Goal: Task Accomplishment & Management: Manage account settings

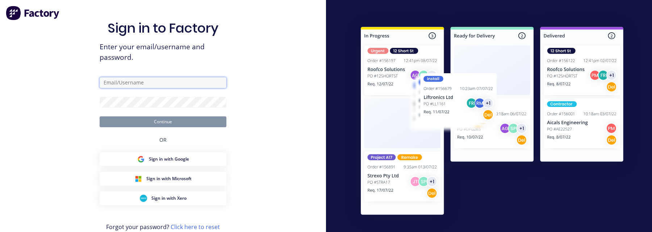
click at [169, 78] on input "text" at bounding box center [163, 82] width 127 height 11
type input "aimon+3@factory.app"
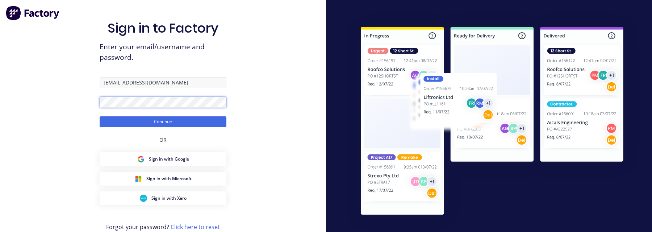
click at [100, 116] on button "Continue" at bounding box center [163, 121] width 127 height 11
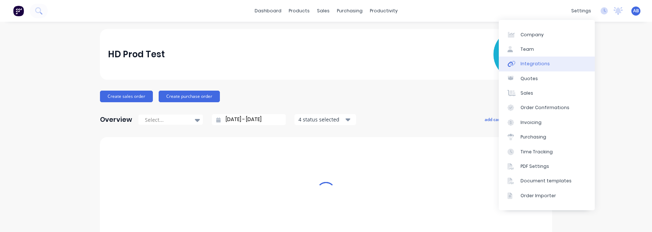
click at [560, 64] on link "Integrations" at bounding box center [547, 63] width 96 height 14
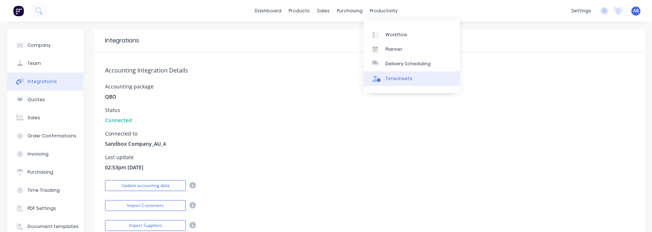
click at [401, 77] on div "Timesheets" at bounding box center [398, 78] width 27 height 7
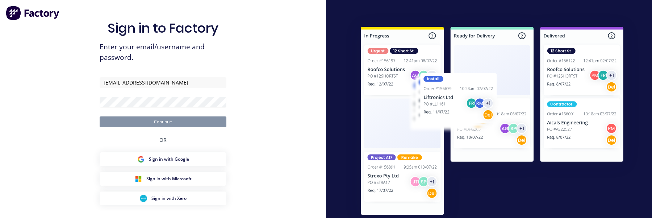
type input "[EMAIL_ADDRESS][DOMAIN_NAME]"
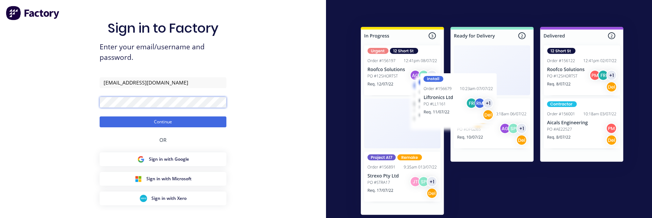
click at [100, 116] on button "Continue" at bounding box center [163, 121] width 127 height 11
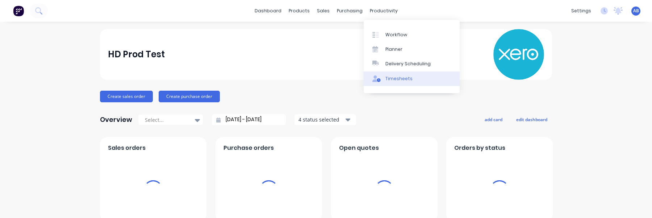
click at [388, 77] on div "Timesheets" at bounding box center [398, 78] width 27 height 7
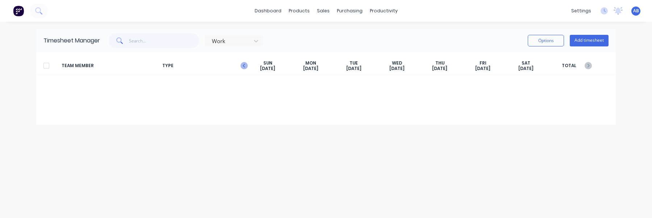
click at [244, 64] on icon "button" at bounding box center [244, 66] width 2 height 4
click at [590, 66] on icon "button" at bounding box center [587, 65] width 7 height 7
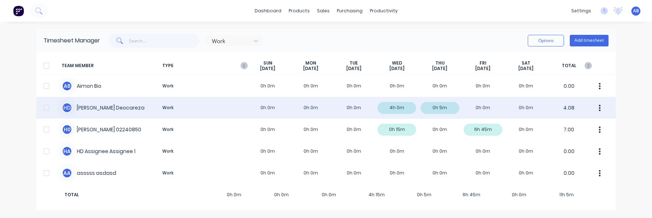
click at [287, 109] on div "H D Harry Deocareza Work 0h 0m 0h 0m 0h 0m 4h 0m 0h 5m 0h 0m 0h 0m 4.08" at bounding box center [325, 108] width 579 height 22
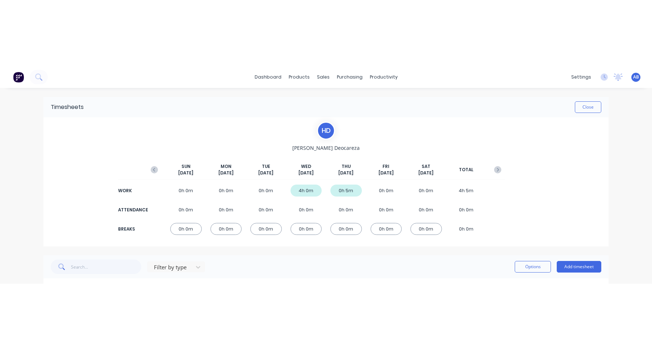
scroll to position [47, 0]
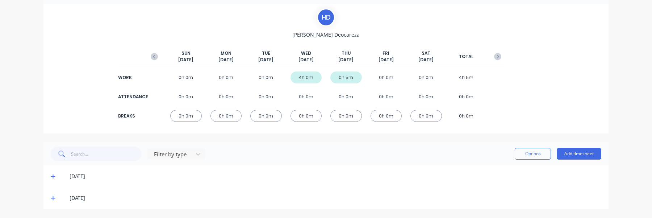
click at [187, 147] on div "Filter by type" at bounding box center [128, 153] width 154 height 14
click at [187, 158] on div at bounding box center [171, 154] width 36 height 9
click at [56, 173] on span at bounding box center [54, 175] width 7 height 7
click at [54, 176] on icon at bounding box center [53, 175] width 5 height 5
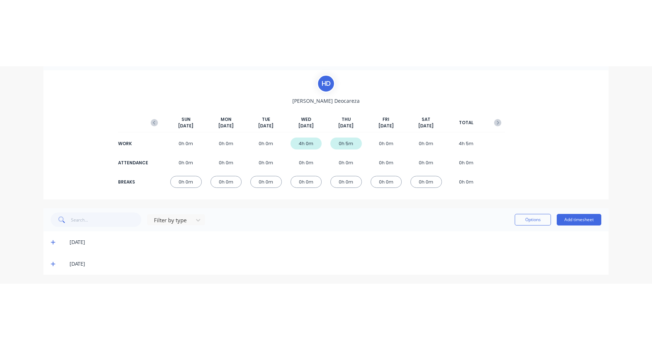
scroll to position [0, 0]
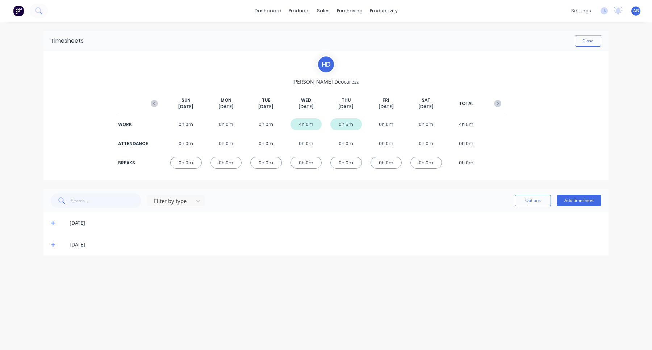
click at [51, 217] on icon at bounding box center [53, 223] width 5 height 5
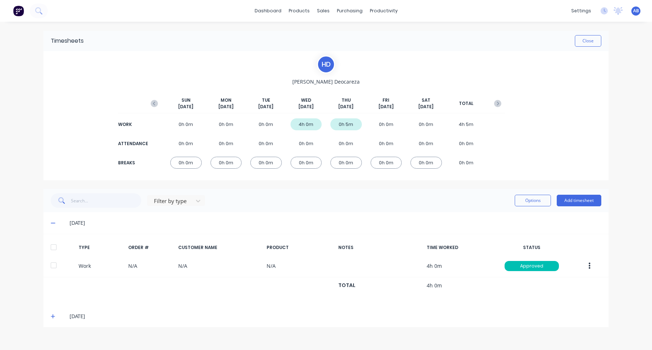
click at [52, 217] on icon at bounding box center [53, 316] width 5 height 5
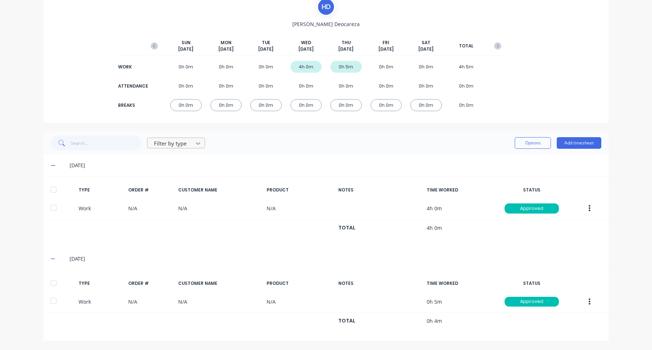
click at [194, 144] on div at bounding box center [198, 144] width 13 height 12
click at [186, 170] on div "Attendance" at bounding box center [176, 172] width 58 height 13
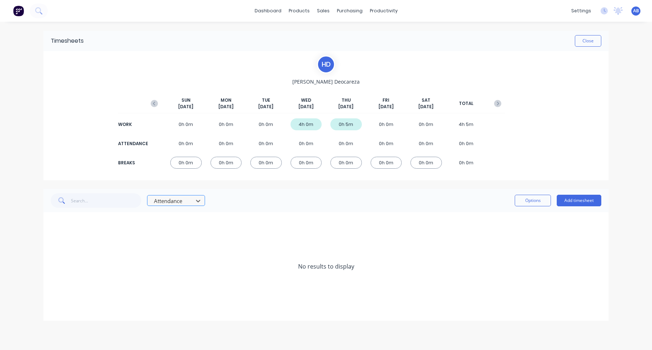
click at [182, 201] on div at bounding box center [171, 201] width 36 height 9
click at [173, 217] on div "Work" at bounding box center [176, 243] width 58 height 13
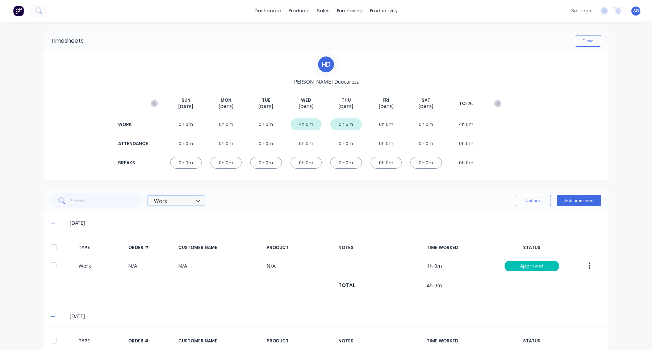
click at [183, 202] on div at bounding box center [171, 201] width 36 height 9
click at [169, 217] on div "Break" at bounding box center [176, 257] width 58 height 13
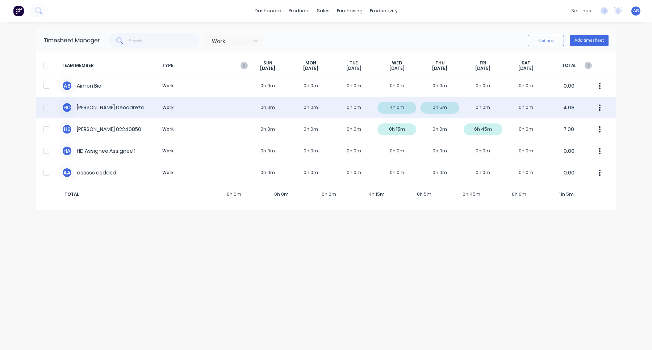
click at [346, 104] on div "H D Harry Deocareza Work 0h 0m 0h 0m 0h 0m 4h 0m 0h 5m 0h 0m 0h 0m 4.08" at bounding box center [325, 108] width 579 height 22
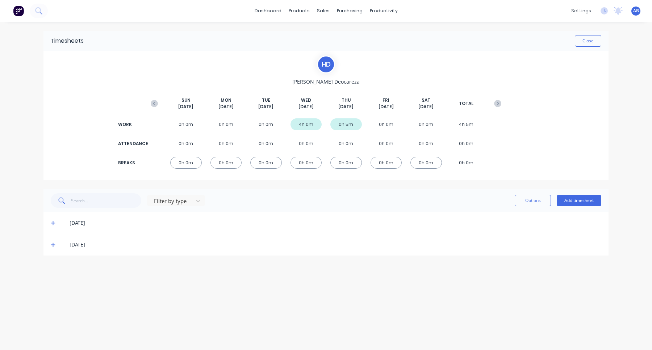
click at [57, 217] on span at bounding box center [54, 222] width 7 height 7
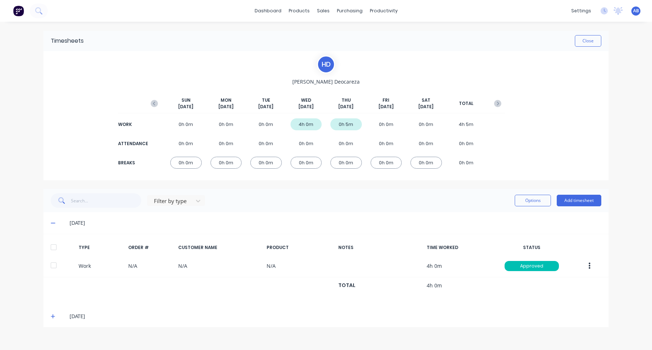
click at [55, 217] on span at bounding box center [54, 222] width 7 height 7
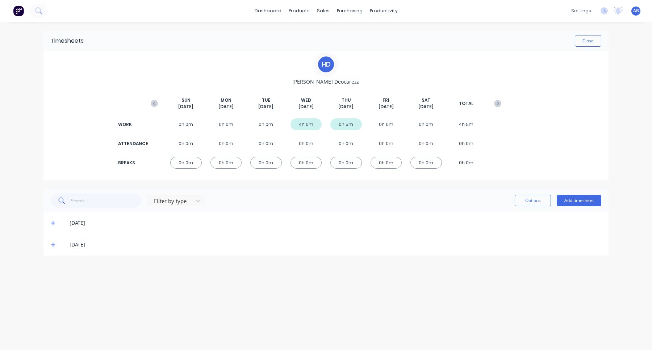
click at [52, 217] on icon at bounding box center [53, 223] width 5 height 5
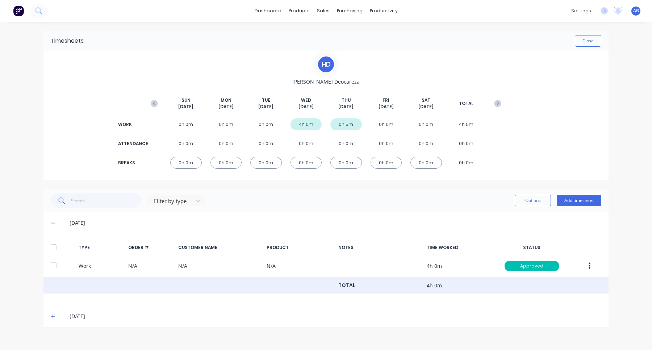
drag, startPoint x: 53, startPoint y: 314, endPoint x: 71, endPoint y: 279, distance: 39.9
click at [53, 217] on icon at bounding box center [53, 316] width 4 height 4
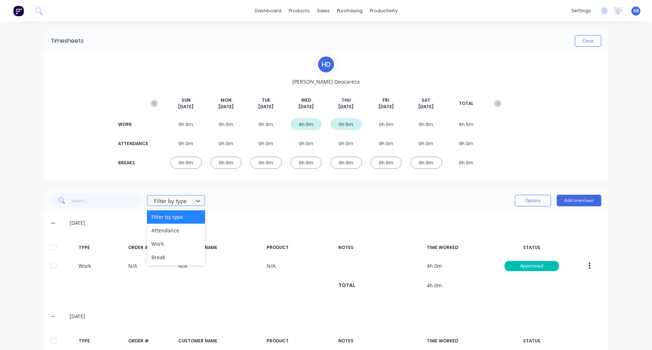
click at [184, 203] on div at bounding box center [171, 201] width 36 height 9
click at [175, 217] on div "Attendance" at bounding box center [176, 230] width 58 height 13
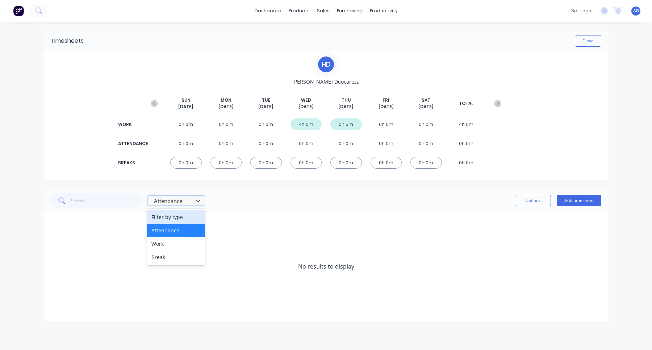
click at [186, 198] on div at bounding box center [171, 201] width 36 height 9
click at [178, 217] on div "Work" at bounding box center [176, 243] width 58 height 13
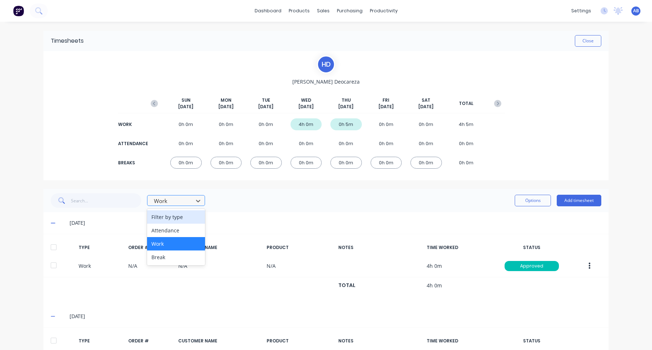
click at [182, 202] on div at bounding box center [171, 201] width 36 height 9
click at [176, 217] on div "Break" at bounding box center [176, 257] width 58 height 13
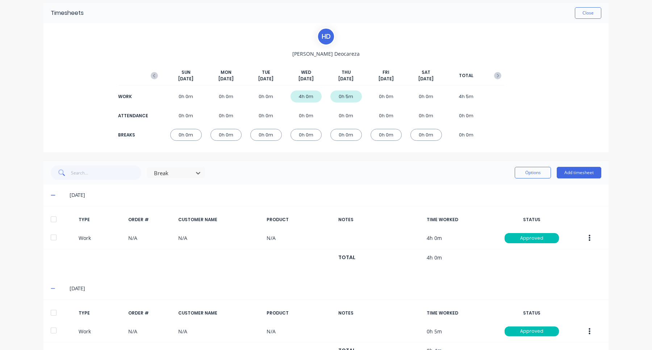
scroll to position [58, 0]
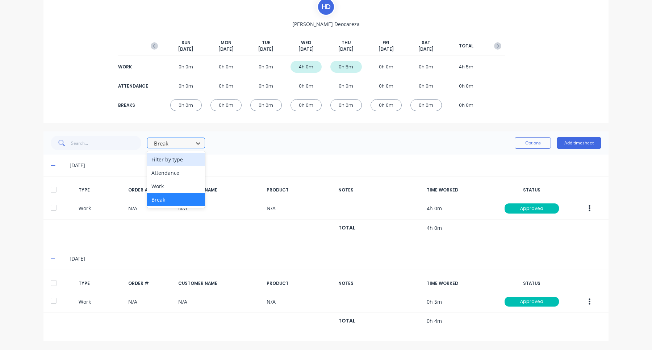
click at [180, 144] on div at bounding box center [171, 143] width 36 height 9
click at [181, 173] on div "Attendance" at bounding box center [176, 172] width 58 height 13
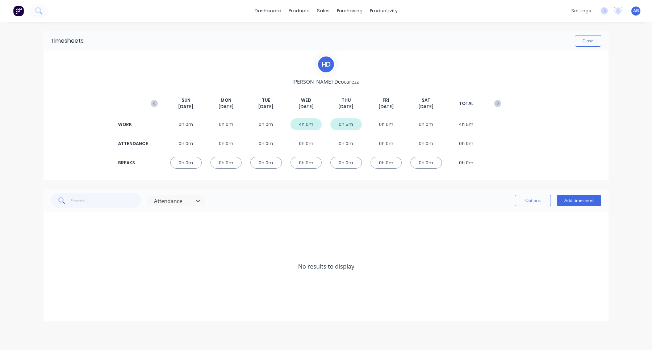
scroll to position [0, 0]
click at [178, 204] on div at bounding box center [171, 201] width 36 height 9
click at [177, 214] on div "Filter by type" at bounding box center [176, 216] width 58 height 13
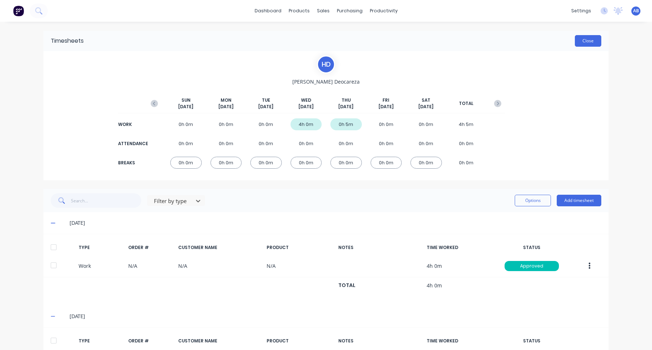
click at [589, 36] on button "Close" at bounding box center [588, 41] width 26 height 12
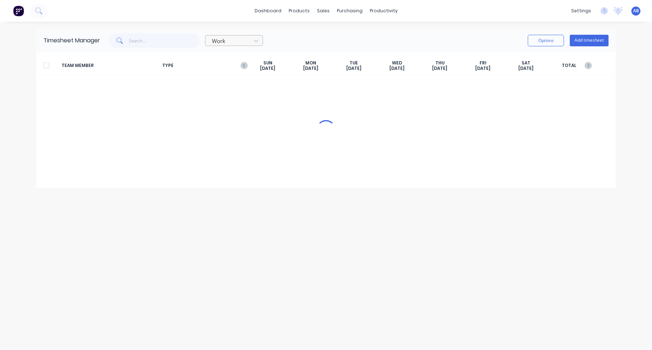
click at [226, 42] on div at bounding box center [229, 41] width 36 height 9
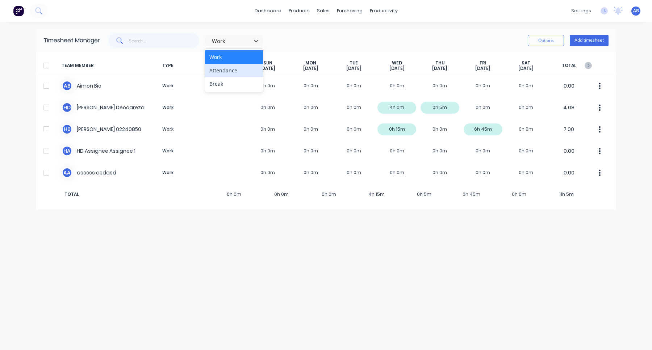
click at [233, 68] on div "Attendance" at bounding box center [234, 70] width 58 height 13
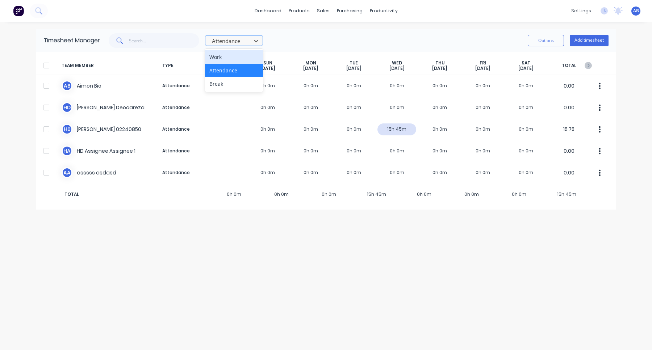
click at [242, 40] on div at bounding box center [229, 41] width 36 height 9
click at [230, 87] on div "Break" at bounding box center [234, 83] width 58 height 13
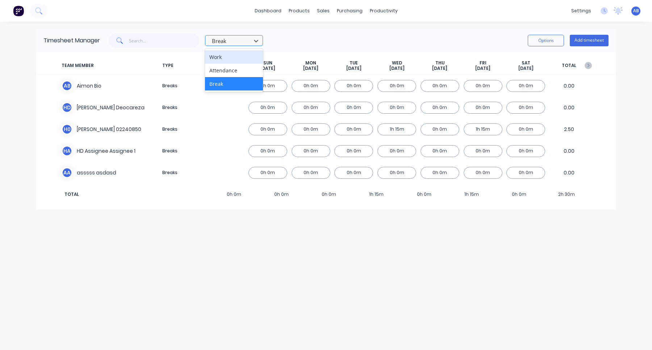
click at [236, 41] on div at bounding box center [229, 41] width 36 height 9
click at [234, 71] on div "Attendance" at bounding box center [234, 70] width 58 height 13
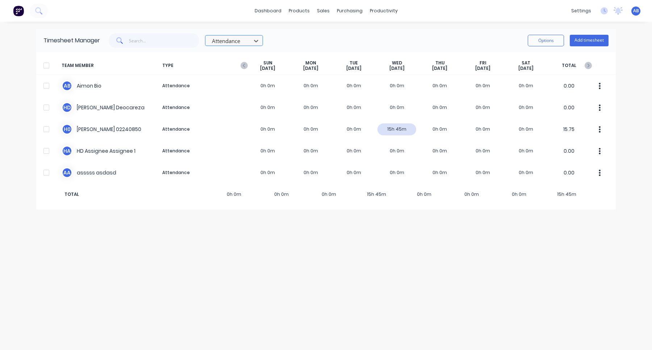
click at [240, 38] on div at bounding box center [229, 41] width 36 height 9
click at [237, 88] on div "Break" at bounding box center [234, 83] width 58 height 13
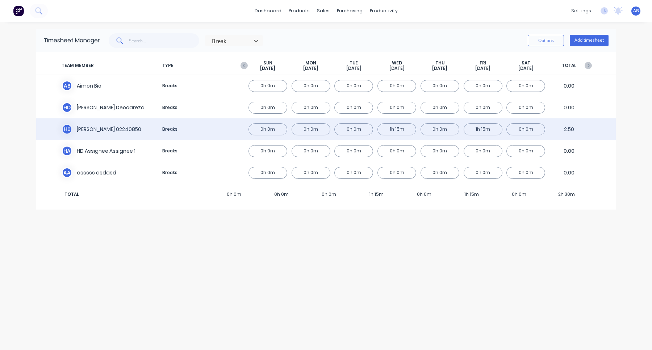
click at [215, 135] on div "H 0 Harry 02240850 Breaks 0h 0m 0h 0m 0h 0m 1h 15m 0h 0m 1h 15m 0h 0m 2.50" at bounding box center [325, 129] width 579 height 22
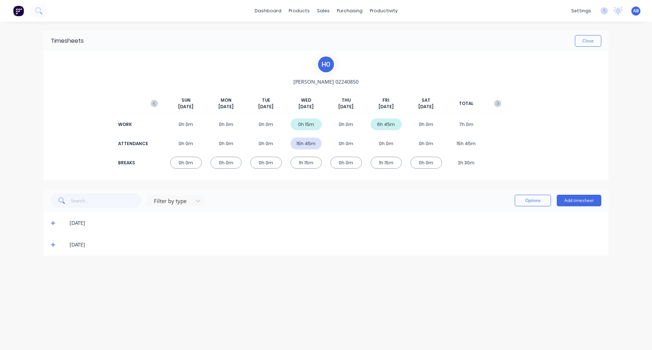
click at [51, 217] on div "12/09/25" at bounding box center [325, 245] width 565 height 22
click at [57, 217] on span at bounding box center [54, 244] width 7 height 7
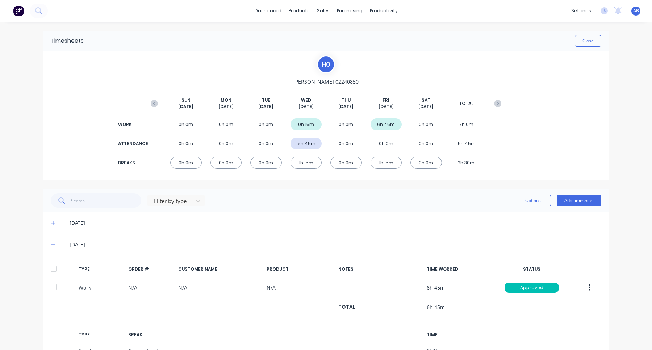
click at [55, 217] on span at bounding box center [54, 244] width 7 height 7
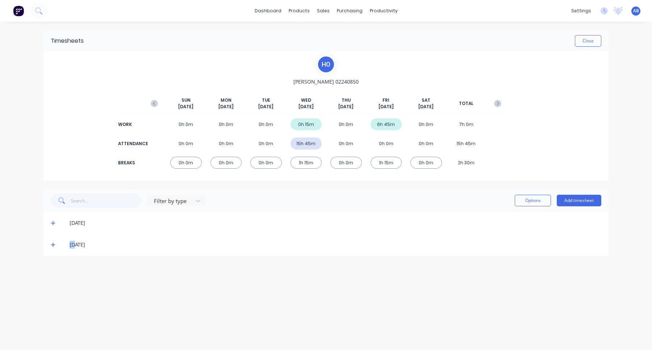
click at [55, 217] on span at bounding box center [54, 244] width 7 height 7
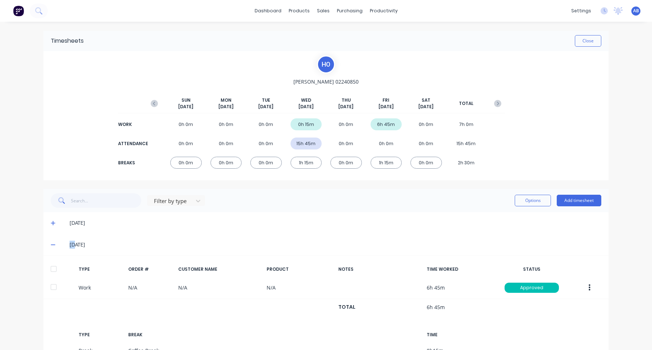
scroll to position [63, 0]
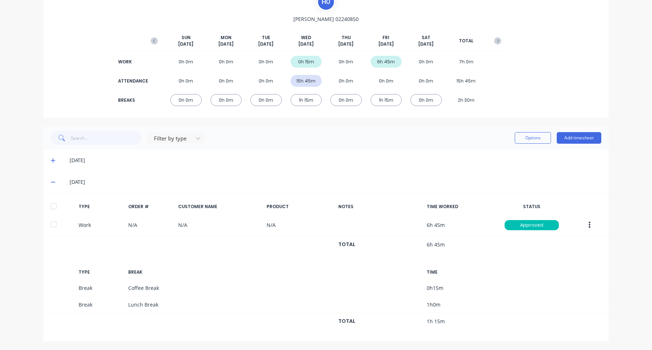
click at [52, 162] on icon at bounding box center [53, 160] width 5 height 5
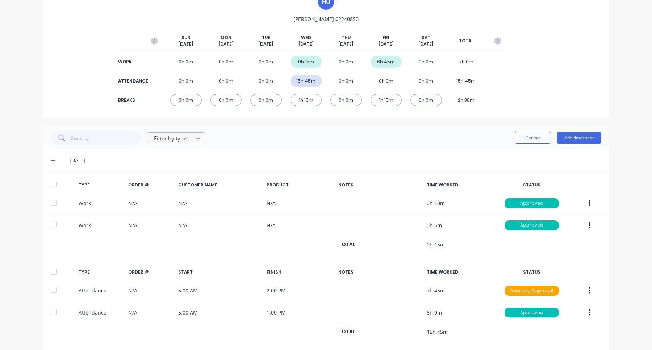
click at [198, 140] on icon at bounding box center [197, 138] width 7 height 7
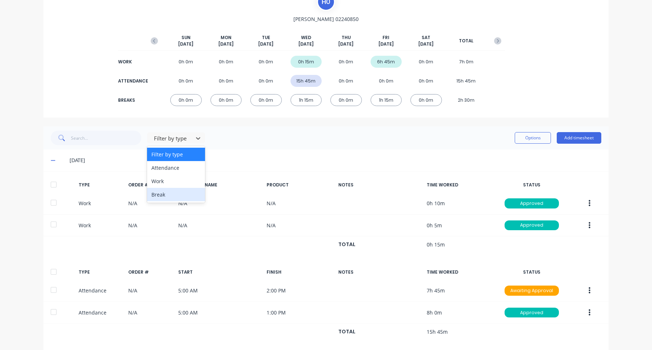
click at [182, 194] on div "Break" at bounding box center [176, 194] width 58 height 13
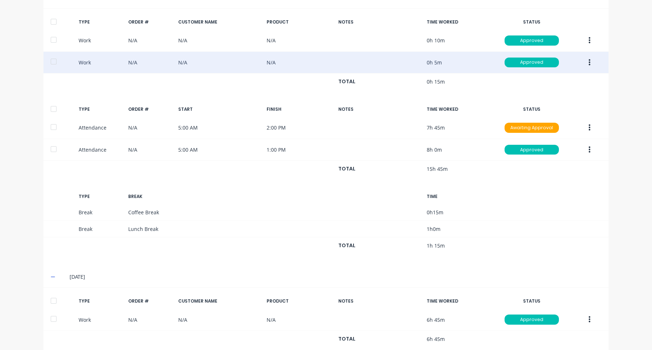
scroll to position [106, 0]
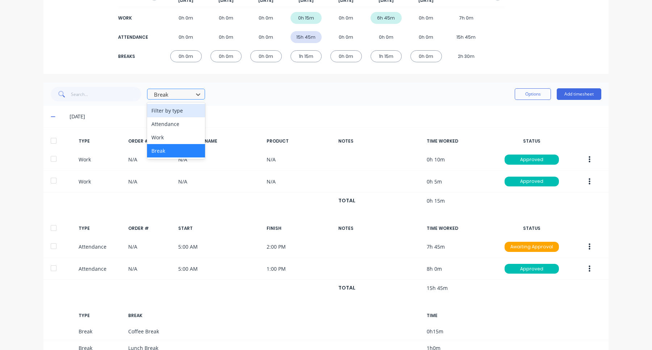
click at [184, 89] on div "Break" at bounding box center [171, 94] width 41 height 11
click at [182, 128] on div "Attendance" at bounding box center [176, 123] width 58 height 13
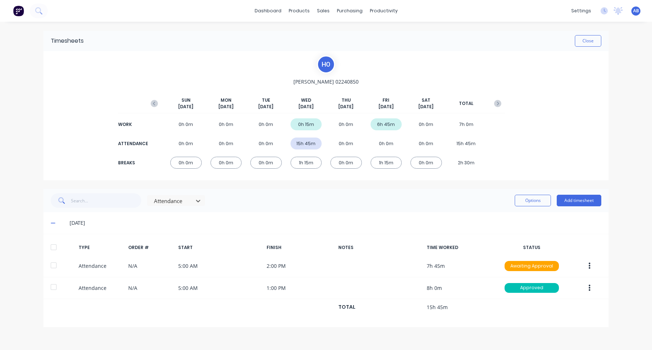
scroll to position [0, 0]
click at [183, 202] on div at bounding box center [171, 201] width 36 height 9
click at [175, 217] on div "Work" at bounding box center [176, 243] width 58 height 13
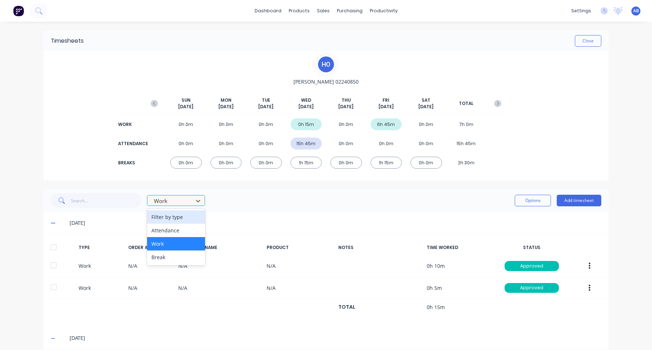
click at [183, 205] on div at bounding box center [171, 201] width 36 height 9
click at [181, 217] on div "Attendance" at bounding box center [176, 230] width 58 height 13
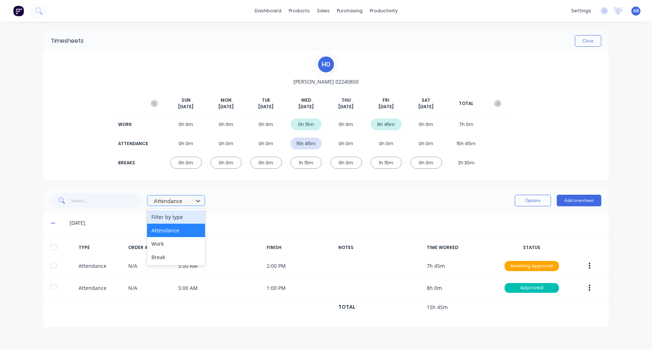
click at [185, 199] on div at bounding box center [171, 201] width 36 height 9
click at [183, 217] on div "Filter by type" at bounding box center [176, 216] width 58 height 13
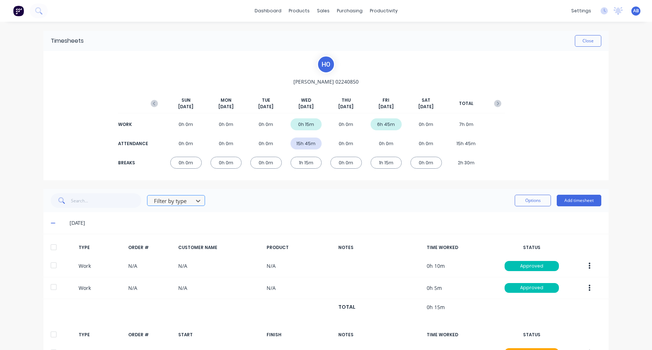
click at [186, 196] on div "Filter by type" at bounding box center [171, 201] width 41 height 11
click at [262, 199] on div "Filter by type Options Add timesheet" at bounding box center [326, 200] width 550 height 14
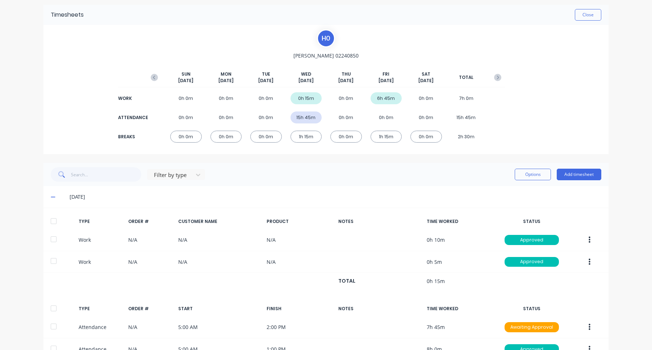
scroll to position [6, 0]
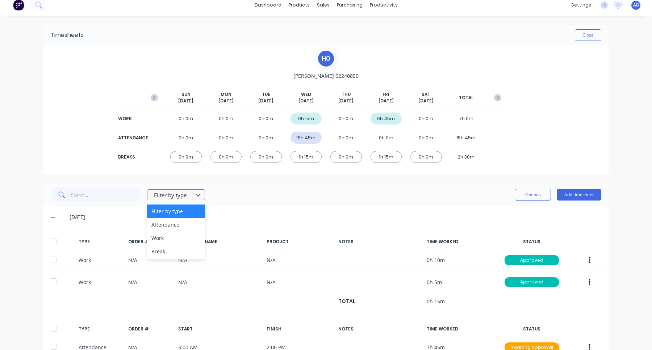
click at [172, 195] on div at bounding box center [171, 195] width 36 height 9
click at [172, 217] on div "Attendance" at bounding box center [176, 224] width 58 height 13
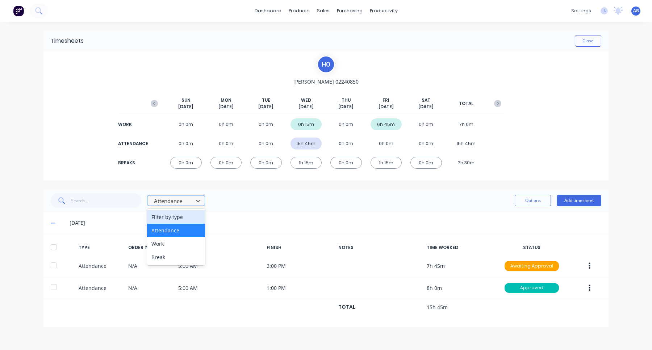
click at [184, 205] on div at bounding box center [171, 201] width 36 height 9
click at [174, 217] on div "Work" at bounding box center [176, 243] width 58 height 13
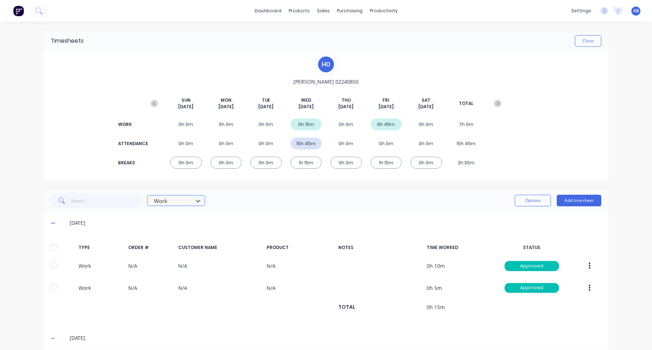
click at [182, 198] on div at bounding box center [171, 201] width 36 height 9
click at [172, 217] on div "Break" at bounding box center [176, 257] width 58 height 13
click at [181, 202] on div at bounding box center [171, 201] width 36 height 9
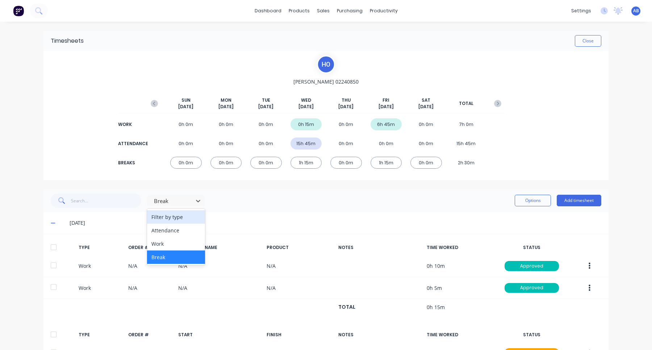
click at [179, 217] on div "Filter by type" at bounding box center [176, 216] width 58 height 13
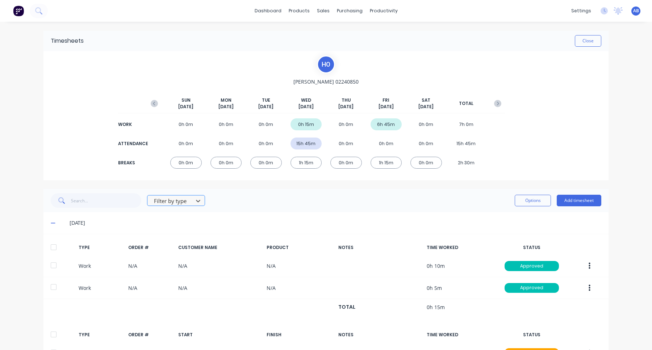
click at [181, 203] on div at bounding box center [171, 201] width 36 height 9
click at [181, 217] on div "Attendance" at bounding box center [176, 230] width 58 height 13
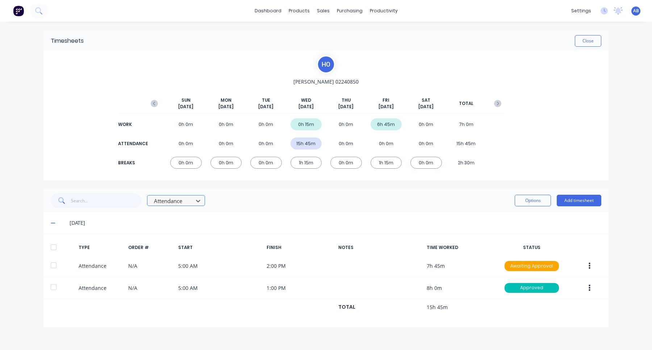
click at [185, 202] on div at bounding box center [171, 201] width 36 height 9
click at [183, 217] on div "Filter by type" at bounding box center [176, 216] width 58 height 13
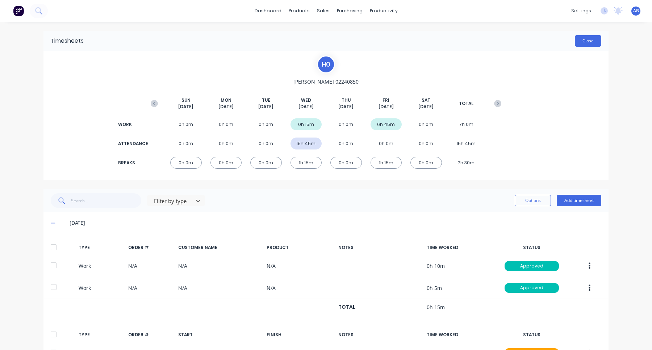
click at [596, 44] on button "Close" at bounding box center [588, 41] width 26 height 12
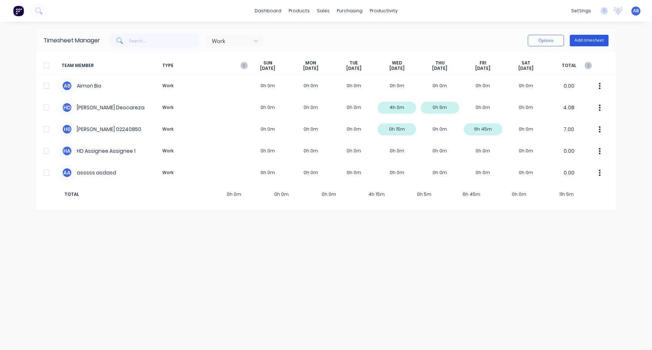
click at [589, 42] on button "Add timesheet" at bounding box center [589, 41] width 39 height 12
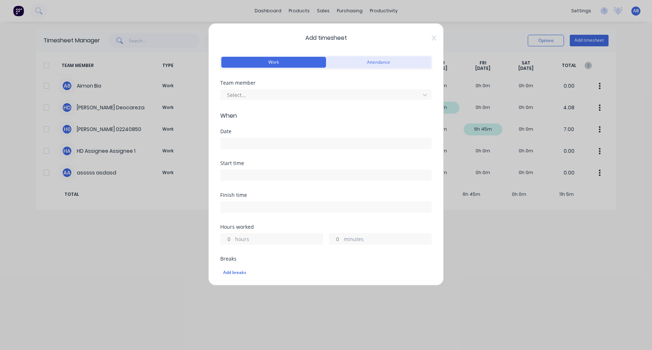
click at [375, 64] on button "Attendance" at bounding box center [378, 62] width 105 height 11
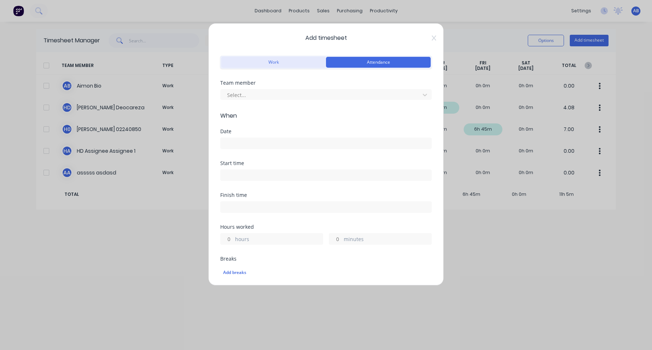
click at [292, 64] on button "Work" at bounding box center [273, 62] width 105 height 11
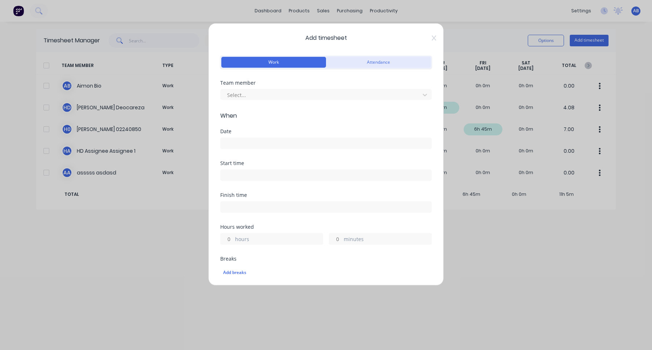
click at [376, 67] on button "Attendance" at bounding box center [378, 62] width 105 height 11
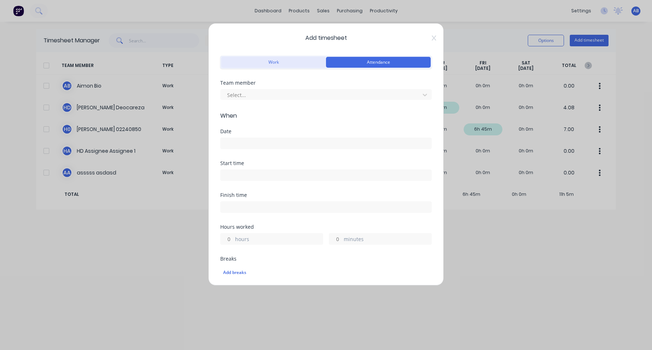
click at [288, 67] on button "Work" at bounding box center [273, 62] width 105 height 11
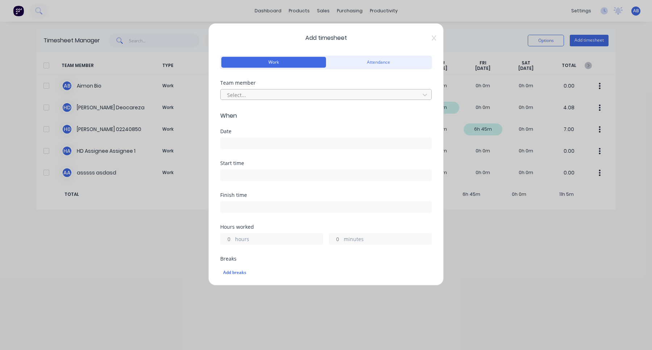
click at [286, 91] on div at bounding box center [321, 95] width 190 height 9
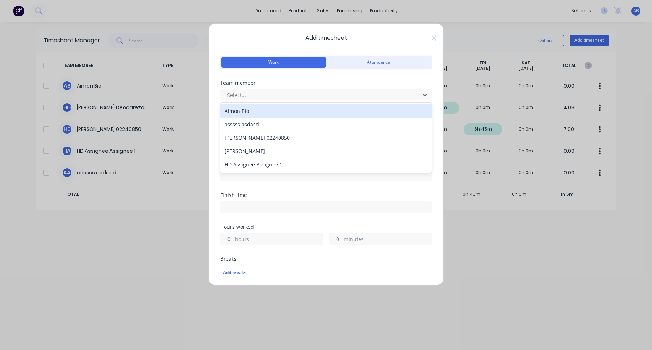
click at [284, 113] on div "Aimon Bio" at bounding box center [325, 110] width 211 height 13
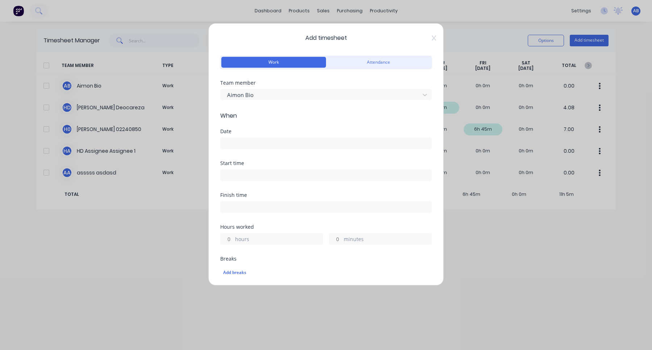
click at [276, 147] on input at bounding box center [326, 143] width 211 height 11
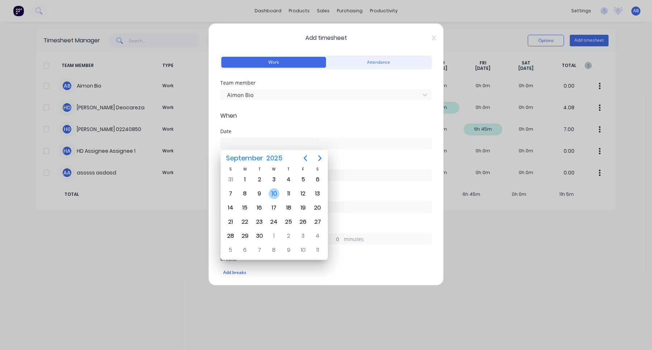
click at [274, 194] on div "10" at bounding box center [274, 193] width 11 height 11
type input "10/09/2025"
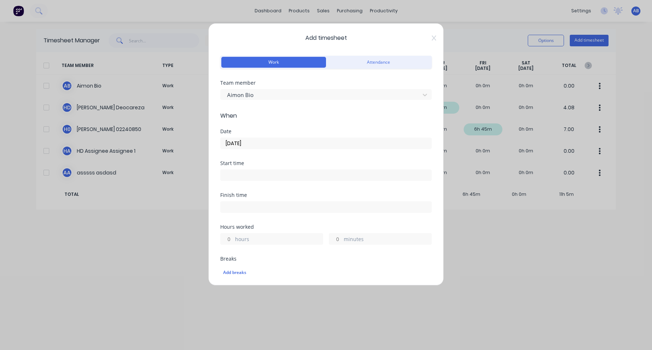
click at [314, 175] on input at bounding box center [326, 175] width 211 height 11
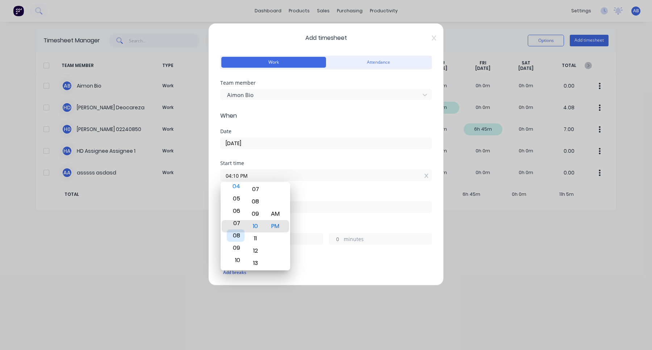
type input "08:10 PM"
click at [239, 217] on div "08" at bounding box center [236, 226] width 18 height 12
click at [353, 195] on div "Finish time" at bounding box center [325, 195] width 211 height 5
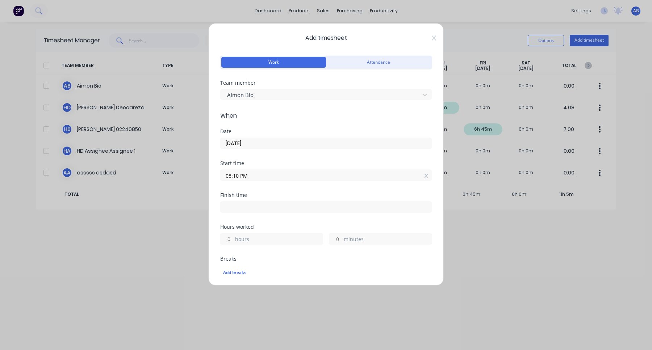
click at [231, 217] on input "hours" at bounding box center [227, 239] width 13 height 11
type input "1"
type input "09:10 PM"
type input "0"
click at [312, 217] on div "Finish time 09:10 PM" at bounding box center [325, 209] width 211 height 32
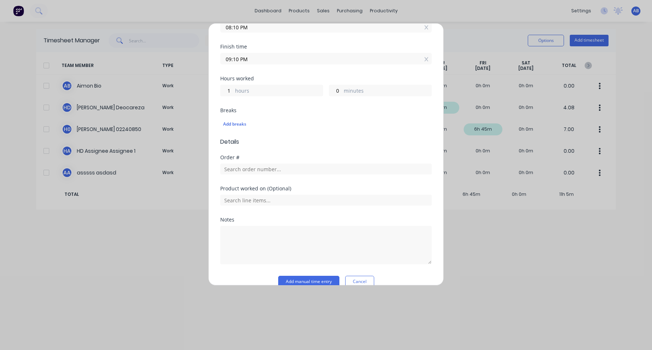
scroll to position [160, 0]
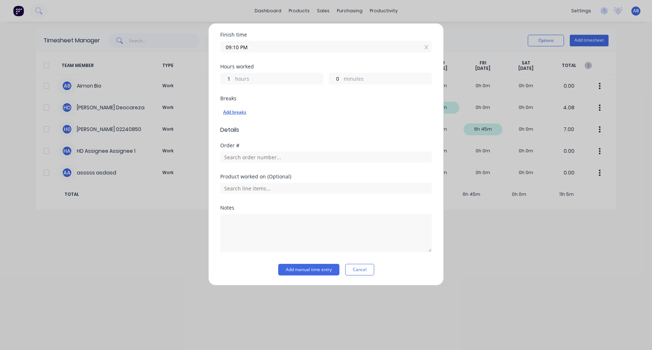
click at [238, 112] on div "Add breaks" at bounding box center [326, 112] width 206 height 9
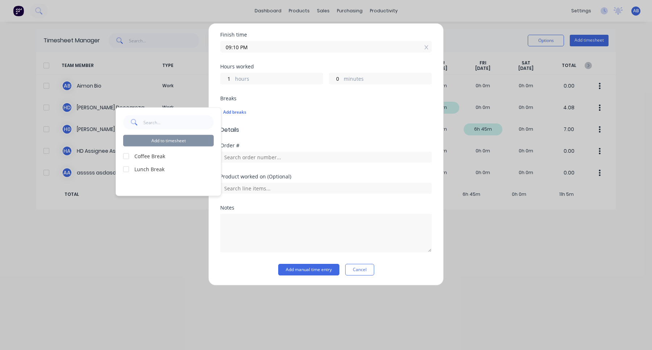
click at [126, 156] on div at bounding box center [126, 156] width 14 height 14
click at [126, 169] on div at bounding box center [126, 169] width 14 height 14
click at [285, 100] on div "Breaks" at bounding box center [325, 98] width 211 height 5
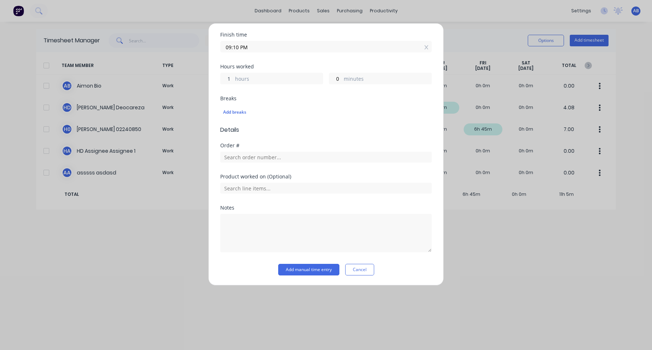
click at [230, 79] on input "1" at bounding box center [227, 78] width 13 height 11
drag, startPoint x: 230, startPoint y: 79, endPoint x: 217, endPoint y: 77, distance: 12.6
click at [217, 77] on div "Add timesheet Work Attendance Team member Aimon Bio When Date 10/09/2025 Start …" at bounding box center [325, 154] width 235 height 263
type input "4"
type input "12:10 AM"
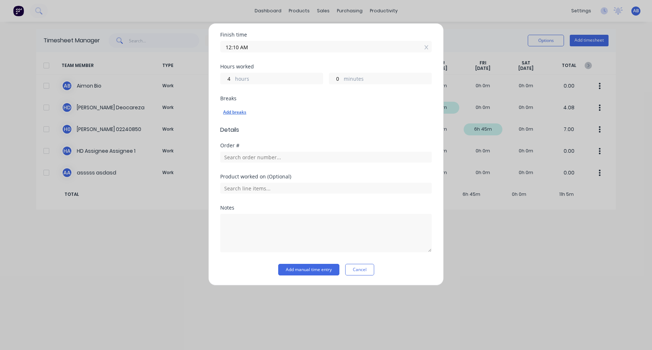
click at [285, 109] on div "Add breaks" at bounding box center [326, 112] width 206 height 9
click at [231, 81] on input "4" at bounding box center [227, 78] width 13 height 11
type input "5"
type input "01:10 AM"
click at [239, 108] on div "Add breaks" at bounding box center [326, 112] width 206 height 9
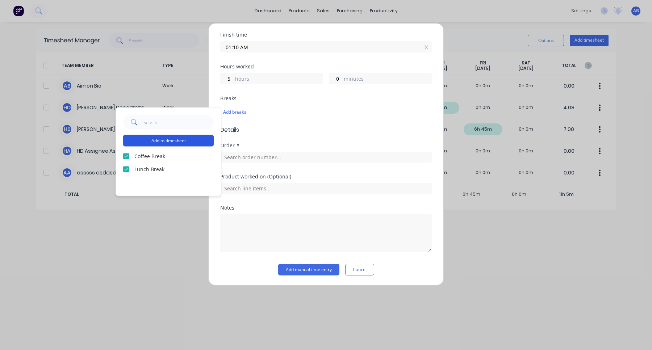
click at [173, 142] on button "Add to timesheet" at bounding box center [168, 141] width 91 height 12
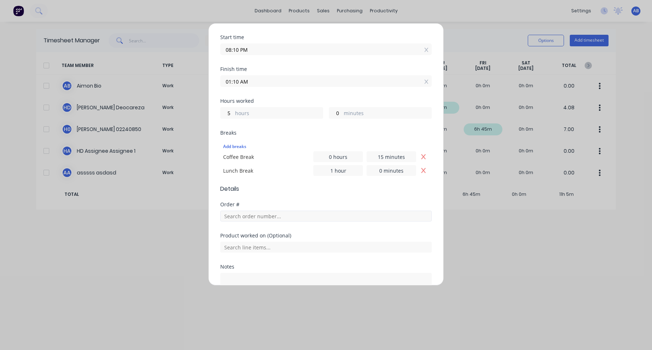
scroll to position [185, 0]
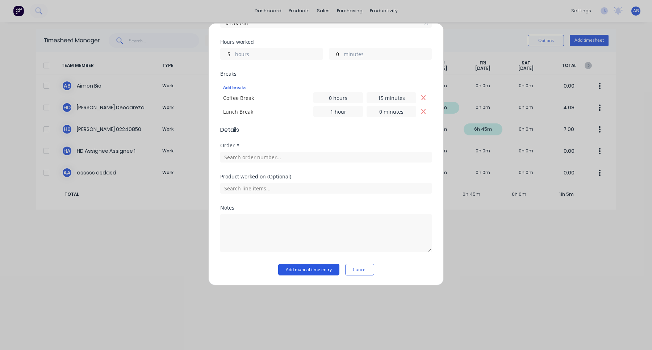
click at [310, 217] on button "Add manual time entry" at bounding box center [308, 270] width 61 height 12
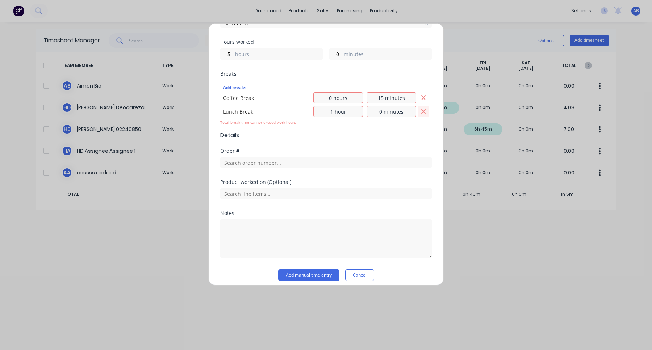
click at [426, 111] on button "Remove Lunch Break" at bounding box center [423, 111] width 11 height 11
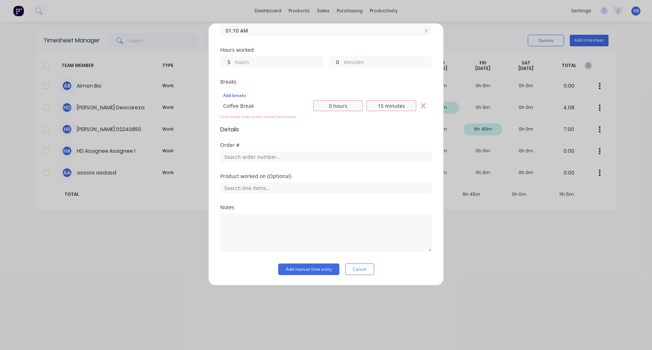
scroll to position [177, 0]
click at [313, 217] on button "Add manual time entry" at bounding box center [308, 270] width 61 height 12
click at [343, 108] on input "0 hours" at bounding box center [338, 106] width 50 height 11
click at [375, 106] on input "15 minutes" at bounding box center [391, 106] width 50 height 11
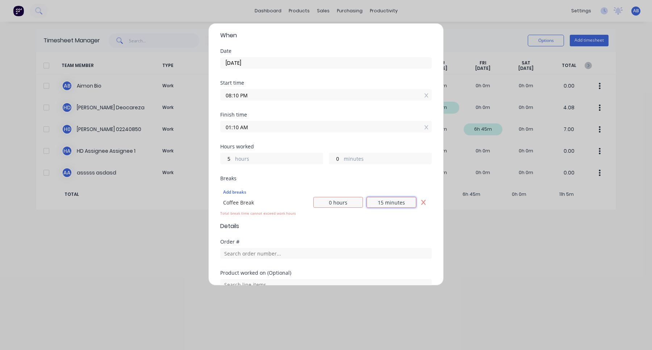
scroll to position [129, 0]
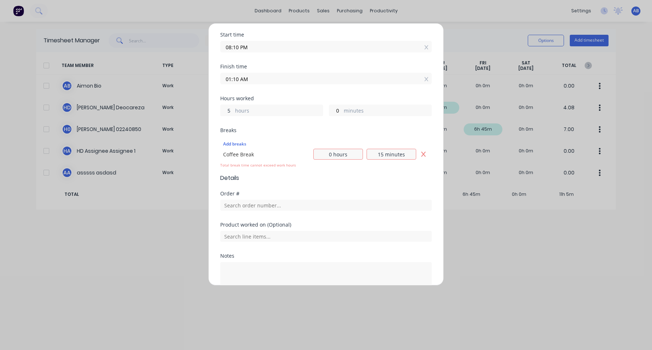
click at [231, 109] on input "5" at bounding box center [227, 110] width 13 height 11
type input "5"
click at [346, 155] on input "0 hours" at bounding box center [338, 154] width 50 height 11
click at [381, 173] on span "Details" at bounding box center [325, 172] width 211 height 9
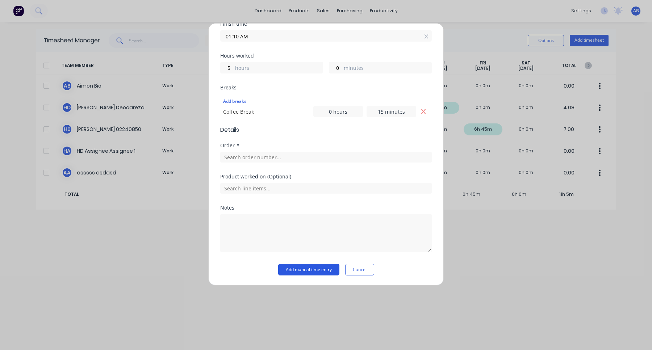
click at [321, 217] on button "Add manual time entry" at bounding box center [308, 270] width 61 height 12
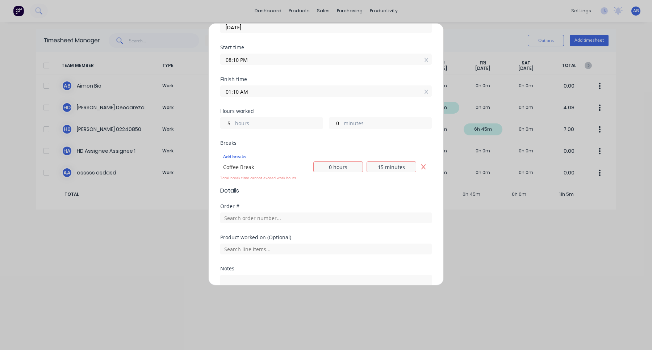
scroll to position [110, 0]
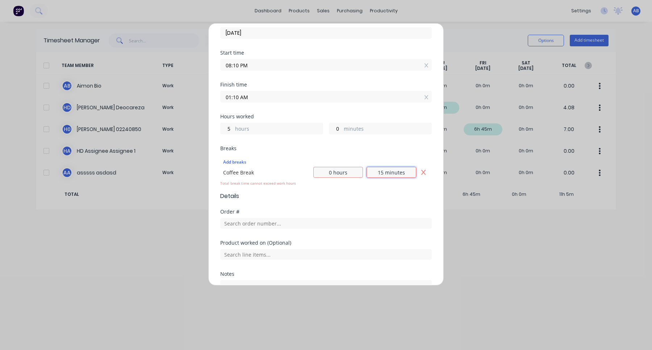
click at [398, 170] on input "15 minutes" at bounding box center [391, 172] width 50 height 11
type input "1 minute"
type input "0 minutes"
click at [340, 175] on input "0 hours" at bounding box center [338, 172] width 50 height 11
type input "1 hour"
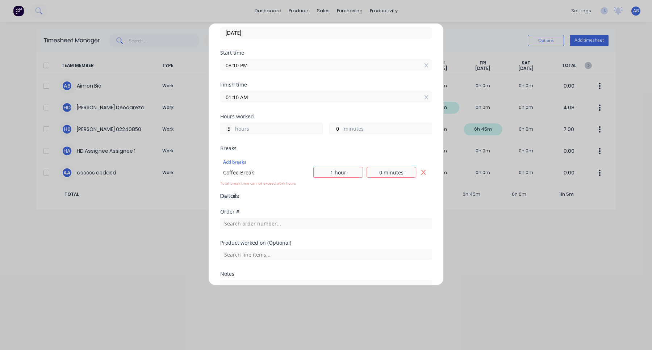
click at [353, 193] on span "Details" at bounding box center [325, 196] width 211 height 9
click at [422, 171] on icon "Remove Coffee Break" at bounding box center [423, 172] width 4 height 5
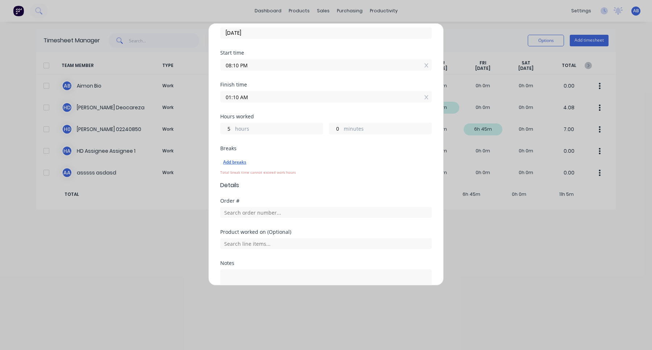
click at [247, 162] on div "Add breaks" at bounding box center [326, 162] width 206 height 9
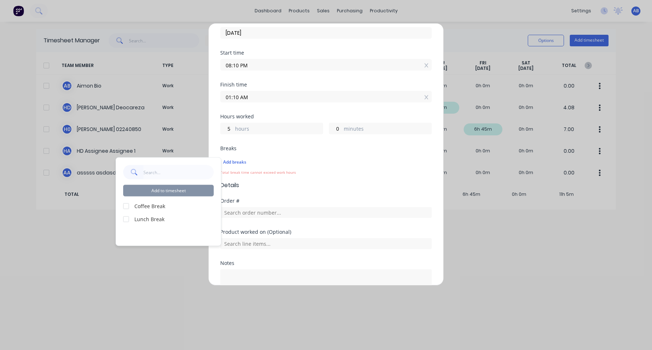
click at [127, 206] on div at bounding box center [126, 206] width 14 height 14
click at [173, 194] on button "Add to timesheet" at bounding box center [168, 191] width 91 height 12
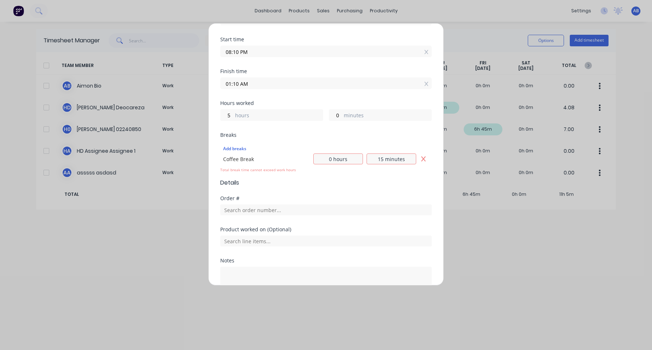
scroll to position [70, 0]
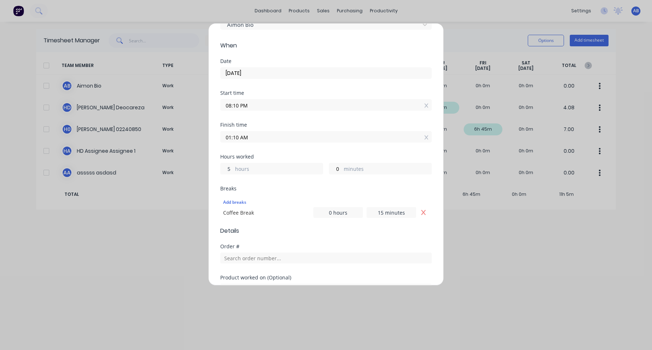
click at [229, 168] on input "5" at bounding box center [227, 168] width 13 height 11
type input "5"
click at [284, 193] on div "Add breaks Coffee Break 0 hours 15 minutes" at bounding box center [325, 207] width 211 height 28
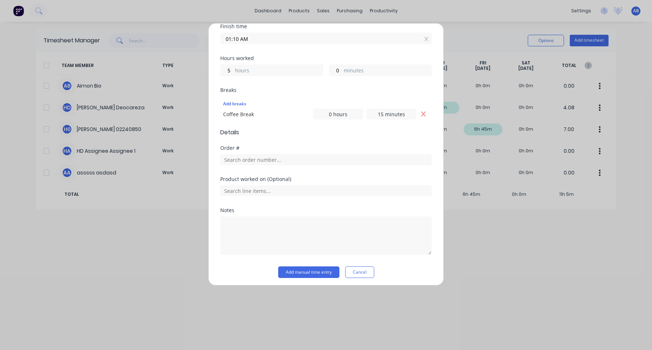
scroll to position [171, 0]
click at [312, 217] on button "Add manual time entry" at bounding box center [308, 270] width 61 height 12
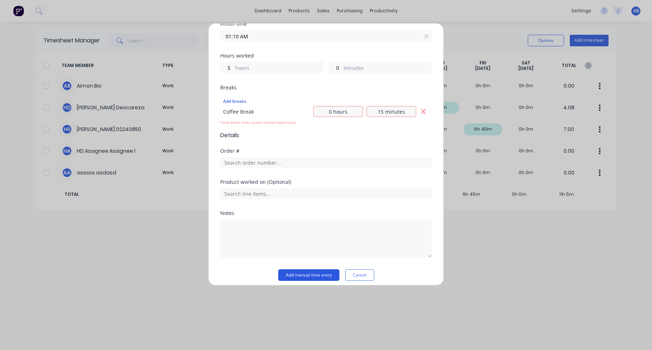
click at [312, 217] on button "Add manual time entry" at bounding box center [308, 275] width 61 height 12
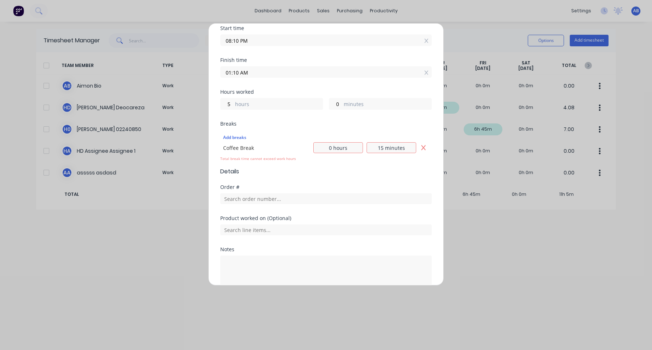
scroll to position [113, 0]
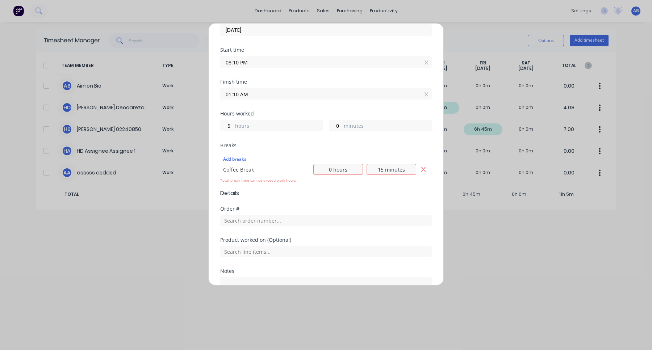
click at [243, 64] on input "08:10 PM" at bounding box center [326, 61] width 211 height 11
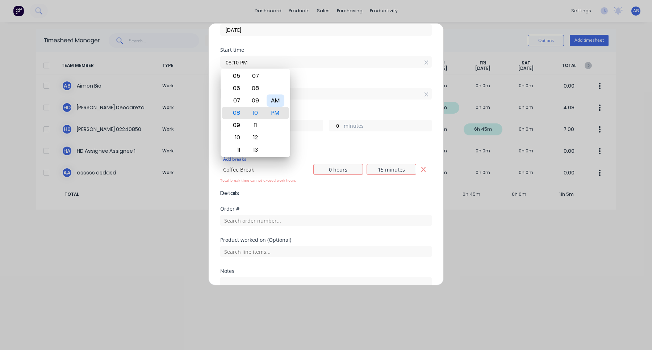
click at [276, 98] on div "AM" at bounding box center [275, 101] width 18 height 12
type input "08:10 AM"
click at [299, 141] on div "Hours worked 17 hours 0 minutes" at bounding box center [325, 127] width 211 height 32
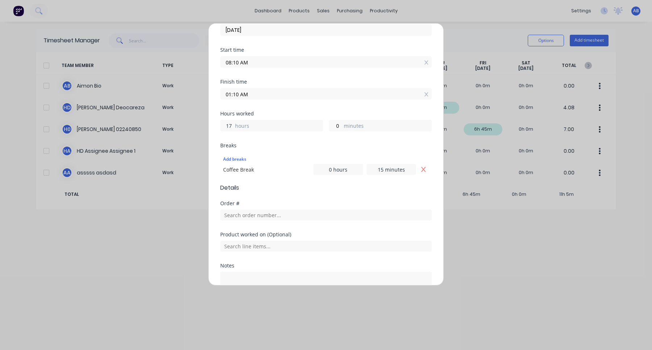
click at [231, 125] on input "17" at bounding box center [227, 125] width 13 height 11
type input "5"
type input "01:10 PM"
click at [274, 149] on div "Breaks Add breaks Coffee Break 0 hours 15 minutes" at bounding box center [325, 160] width 211 height 35
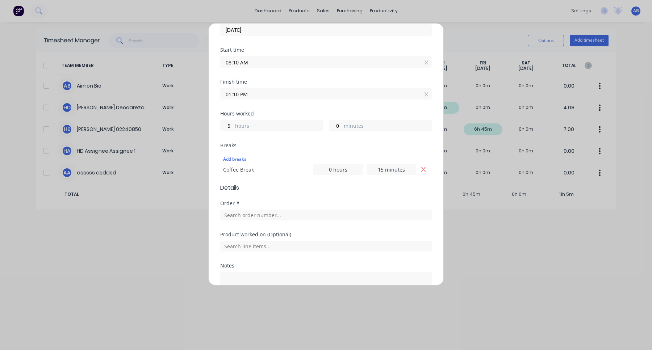
scroll to position [171, 0]
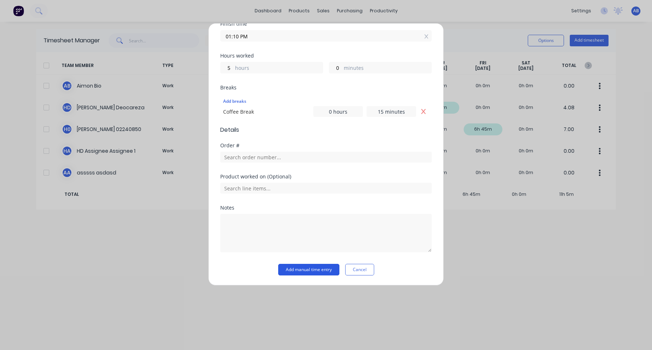
click at [315, 217] on button "Add manual time entry" at bounding box center [308, 270] width 61 height 12
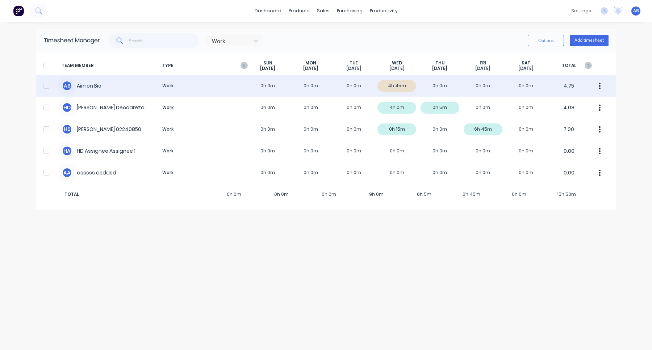
click at [154, 84] on div "A B Aimon Bio Work 0h 0m 0h 0m 0h 0m 4h 45m 0h 0m 0h 0m 0h 0m 4.75" at bounding box center [325, 86] width 579 height 22
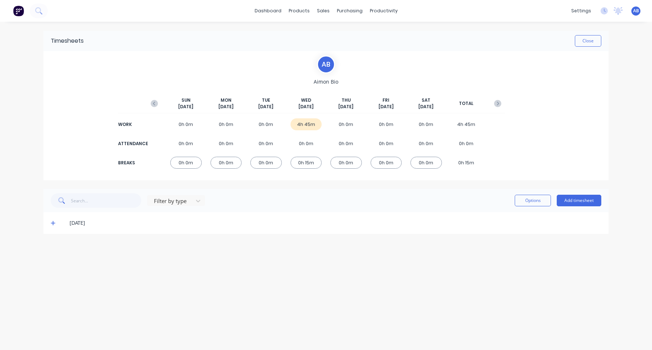
click at [53, 217] on icon at bounding box center [53, 223] width 5 height 5
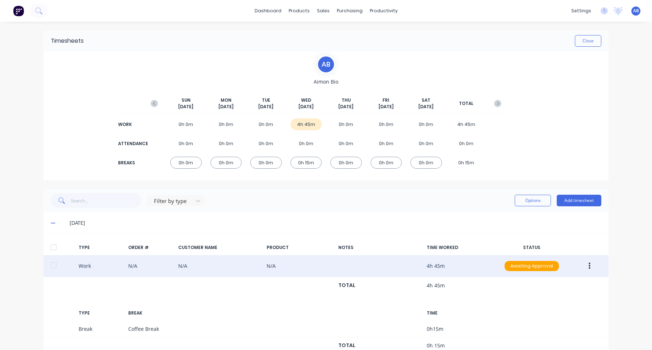
scroll to position [24, 0]
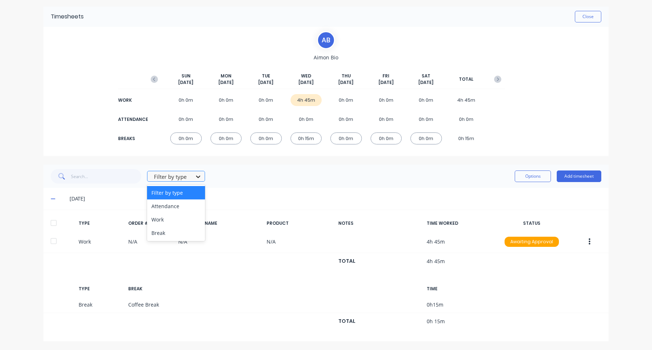
click at [197, 178] on icon at bounding box center [197, 176] width 7 height 7
click at [186, 217] on div "Break" at bounding box center [176, 232] width 58 height 13
click at [191, 177] on div "Break" at bounding box center [171, 176] width 41 height 11
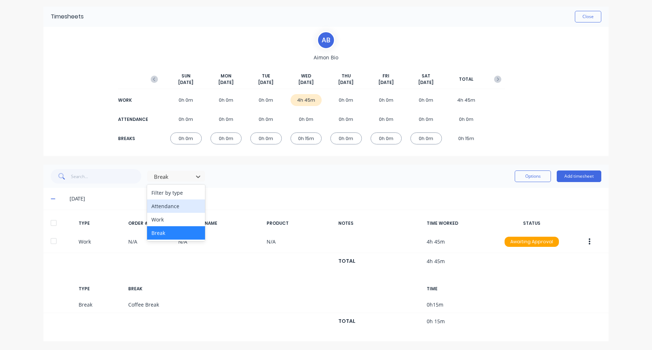
click at [188, 211] on div "Attendance" at bounding box center [176, 206] width 58 height 13
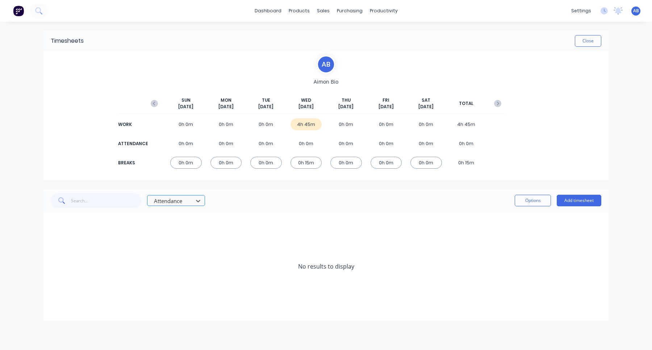
click at [190, 200] on div "Attendance" at bounding box center [171, 201] width 41 height 11
click at [186, 217] on div "Work" at bounding box center [176, 243] width 58 height 13
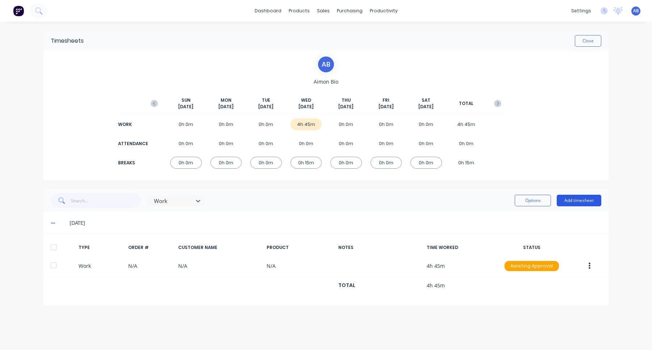
click at [576, 202] on button "Add timesheet" at bounding box center [579, 201] width 45 height 12
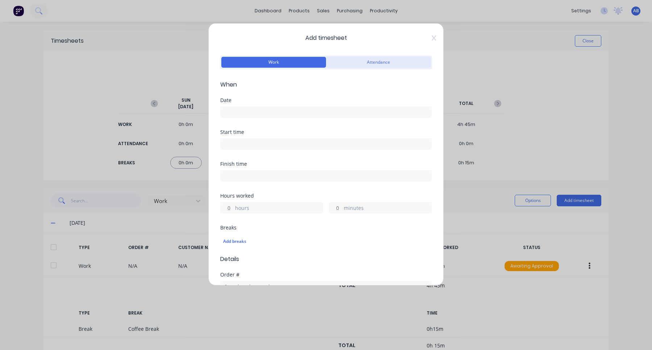
click at [375, 64] on button "Attendance" at bounding box center [378, 62] width 105 height 11
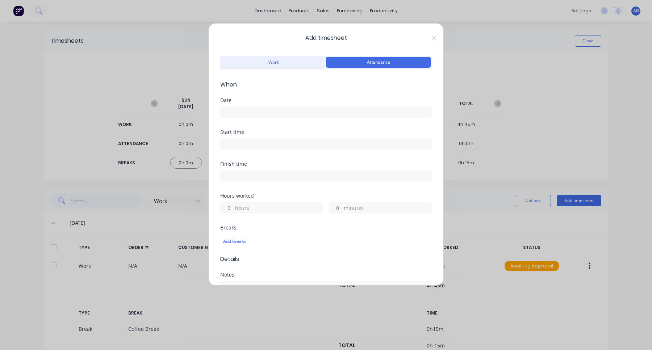
click at [274, 108] on input at bounding box center [326, 112] width 211 height 11
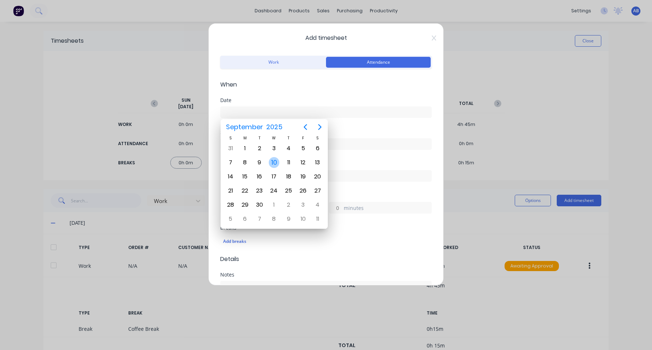
click at [277, 163] on div "10" at bounding box center [274, 162] width 11 height 11
type input "10/09/2025"
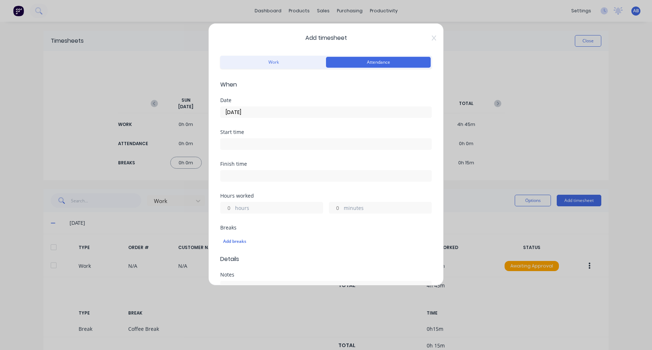
click at [327, 146] on input at bounding box center [326, 144] width 211 height 11
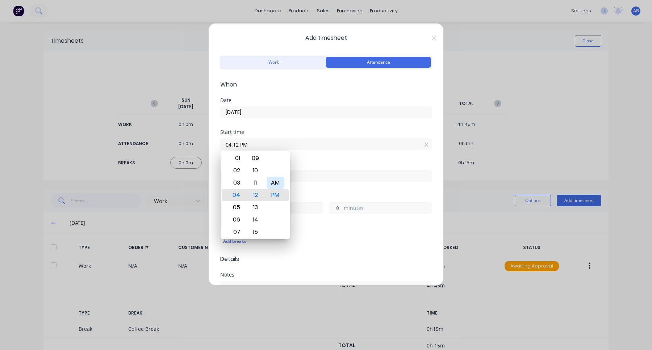
click at [271, 185] on div "AM" at bounding box center [275, 183] width 18 height 12
type input "04:12 AM"
click at [342, 186] on div "Finish time" at bounding box center [325, 177] width 211 height 32
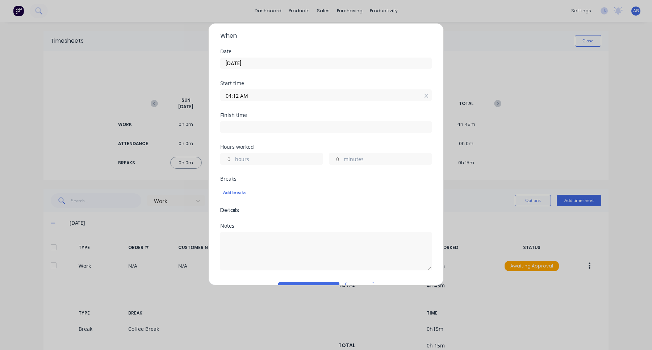
scroll to position [52, 0]
click at [296, 125] on input at bounding box center [326, 123] width 211 height 11
type input "04:12 PM"
type input "12"
type input "0"
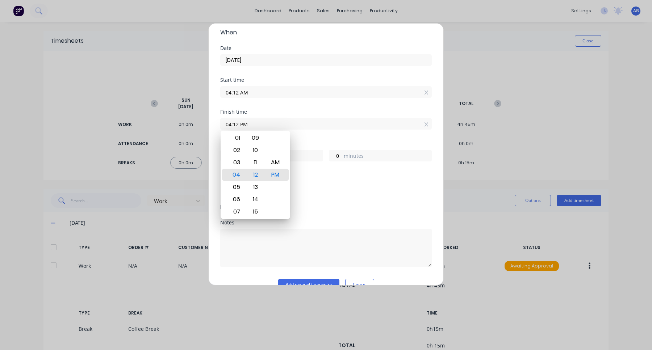
click at [319, 139] on div "Finish time 04:12 PM" at bounding box center [325, 125] width 211 height 32
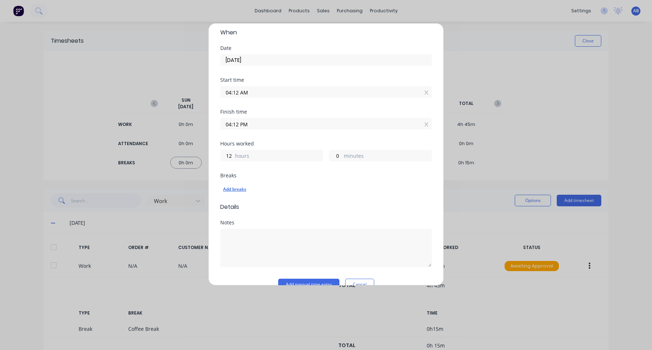
scroll to position [67, 0]
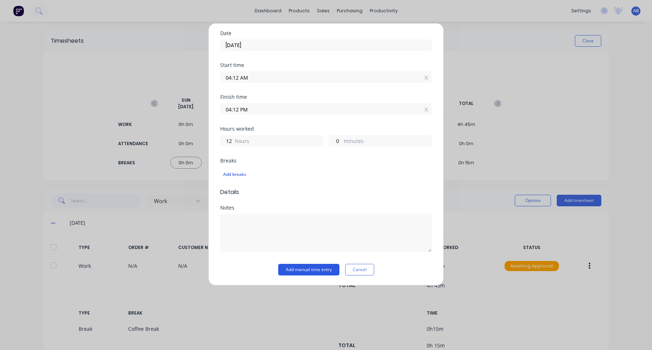
click at [303, 217] on button "Add manual time entry" at bounding box center [308, 270] width 61 height 12
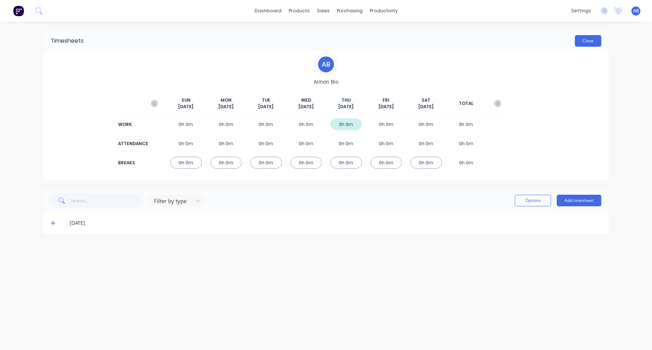
click at [593, 44] on button "Close" at bounding box center [588, 41] width 26 height 12
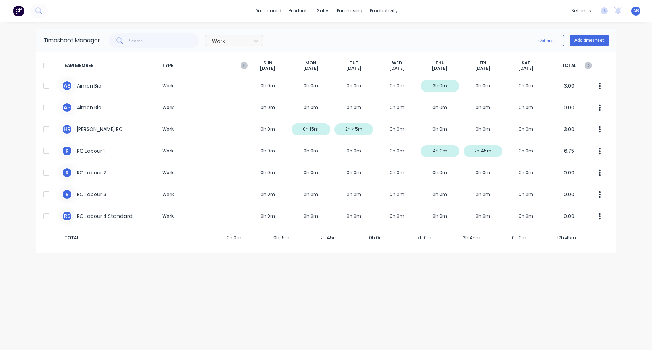
click at [247, 37] on div at bounding box center [229, 41] width 36 height 9
click at [236, 70] on div "Attendance" at bounding box center [234, 70] width 58 height 13
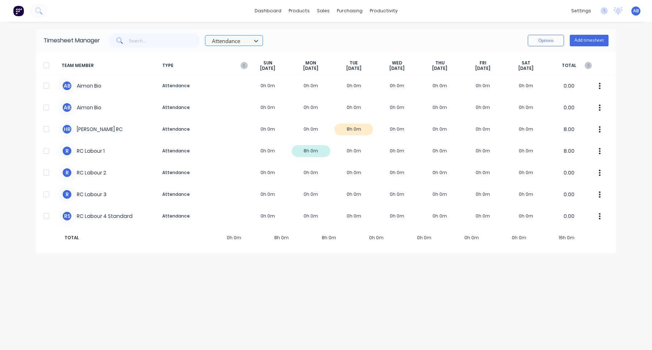
click at [245, 44] on div at bounding box center [229, 41] width 36 height 9
click at [237, 89] on div "Break" at bounding box center [234, 83] width 58 height 13
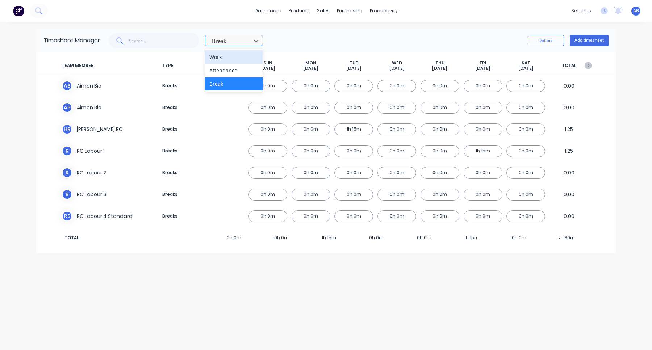
click at [239, 41] on div at bounding box center [229, 41] width 36 height 9
click at [239, 66] on div "Attendance" at bounding box center [234, 70] width 58 height 13
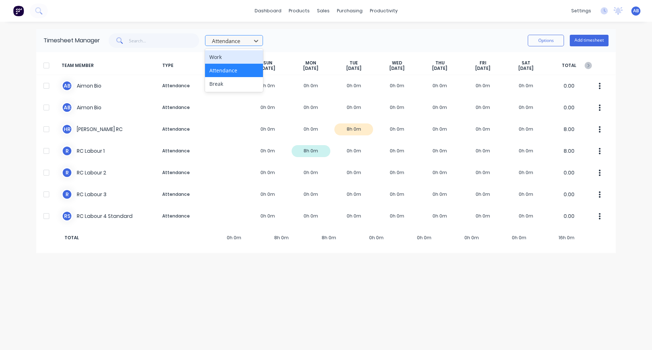
click at [240, 44] on div at bounding box center [229, 41] width 36 height 9
click at [237, 57] on div "Work" at bounding box center [234, 56] width 58 height 13
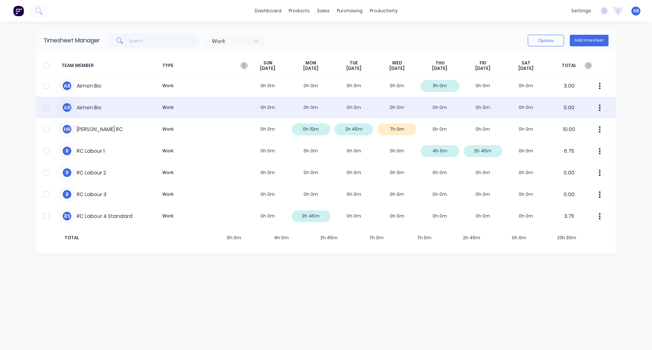
click at [47, 111] on div at bounding box center [46, 107] width 14 height 14
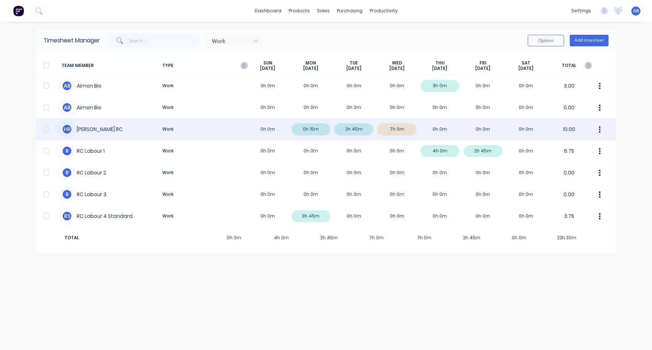
click at [47, 130] on div at bounding box center [46, 129] width 14 height 14
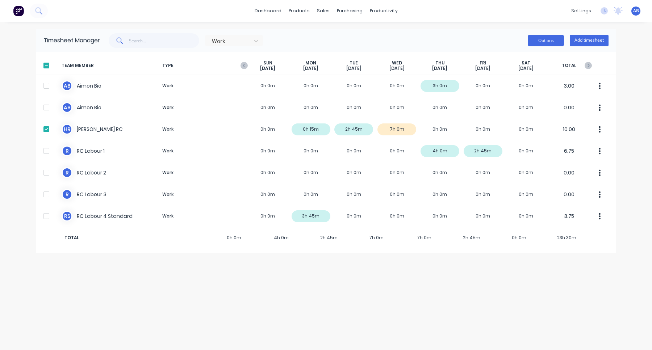
click at [553, 42] on button "Options" at bounding box center [546, 41] width 36 height 12
click at [520, 104] on div "Export" at bounding box center [529, 102] width 56 height 11
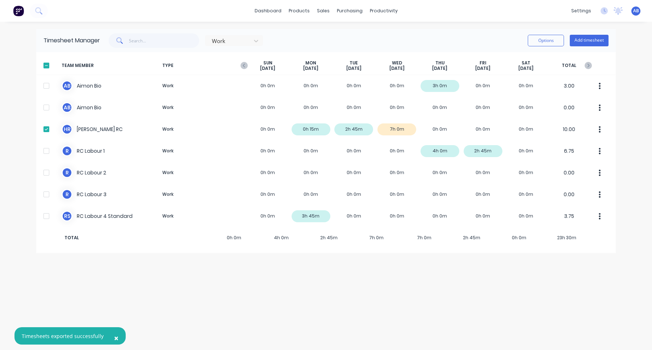
click at [23, 11] on img at bounding box center [18, 10] width 11 height 11
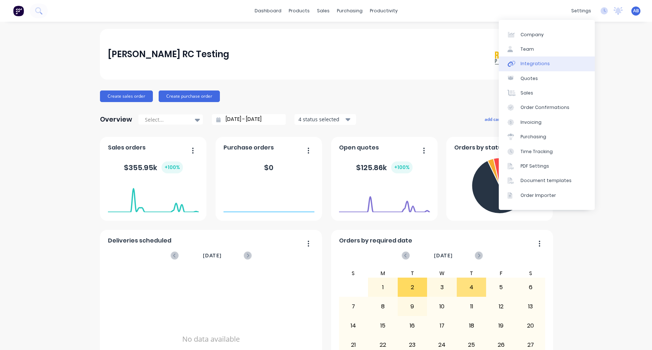
click at [542, 68] on link "Integrations" at bounding box center [547, 63] width 96 height 14
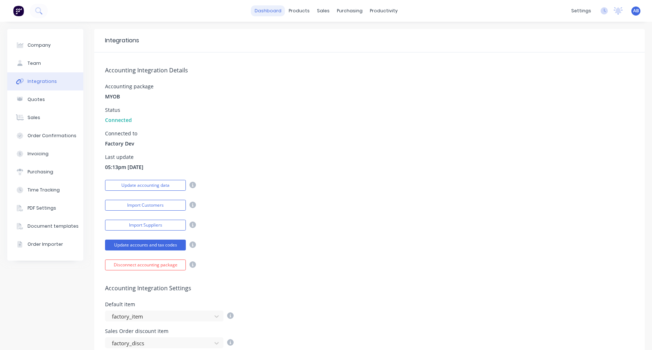
click at [274, 11] on link "dashboard" at bounding box center [268, 10] width 34 height 11
